Goal: Information Seeking & Learning: Learn about a topic

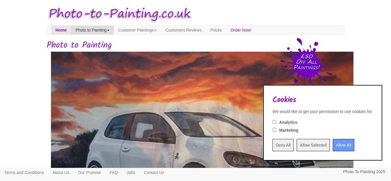
click at [91, 27] on link "Photo to Painting" at bounding box center [92, 30] width 43 height 9
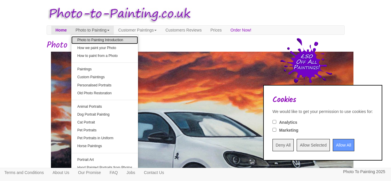
click at [101, 40] on link "Photo to Painting Introduction" at bounding box center [104, 40] width 67 height 8
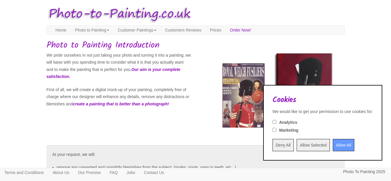
drag, startPoint x: 267, startPoint y: 143, endPoint x: 264, endPoint y: 148, distance: 5.5
click at [273, 149] on input "Deny All" at bounding box center [283, 145] width 21 height 12
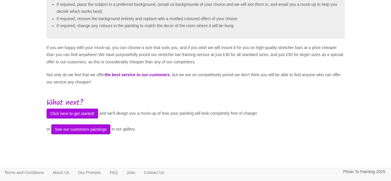
scroll to position [205, 0]
click at [85, 127] on button "See our customers paintings" at bounding box center [80, 129] width 59 height 10
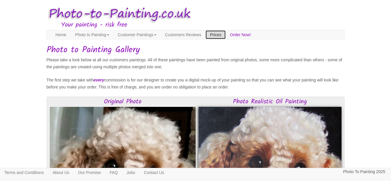
click at [226, 34] on link "Prices" at bounding box center [216, 34] width 20 height 9
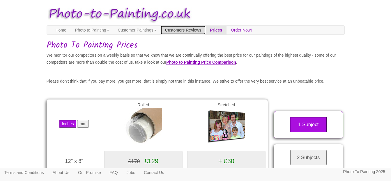
click at [202, 30] on link "Customers Reviews" at bounding box center [183, 30] width 45 height 9
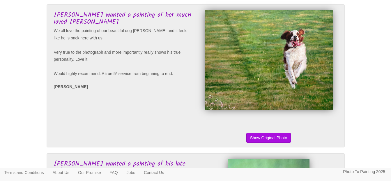
scroll to position [214, 0]
